Goal: Task Accomplishment & Management: Use online tool/utility

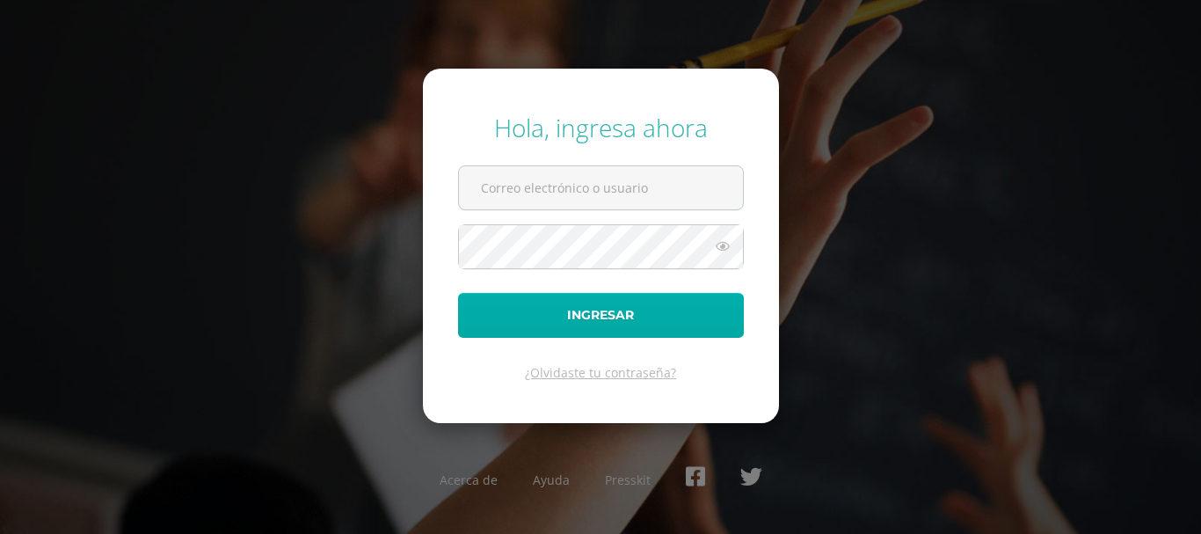
type input "bsimalij@bilinguesanjuan.edu.gt"
click at [607, 310] on button "Ingresar" at bounding box center [601, 315] width 286 height 45
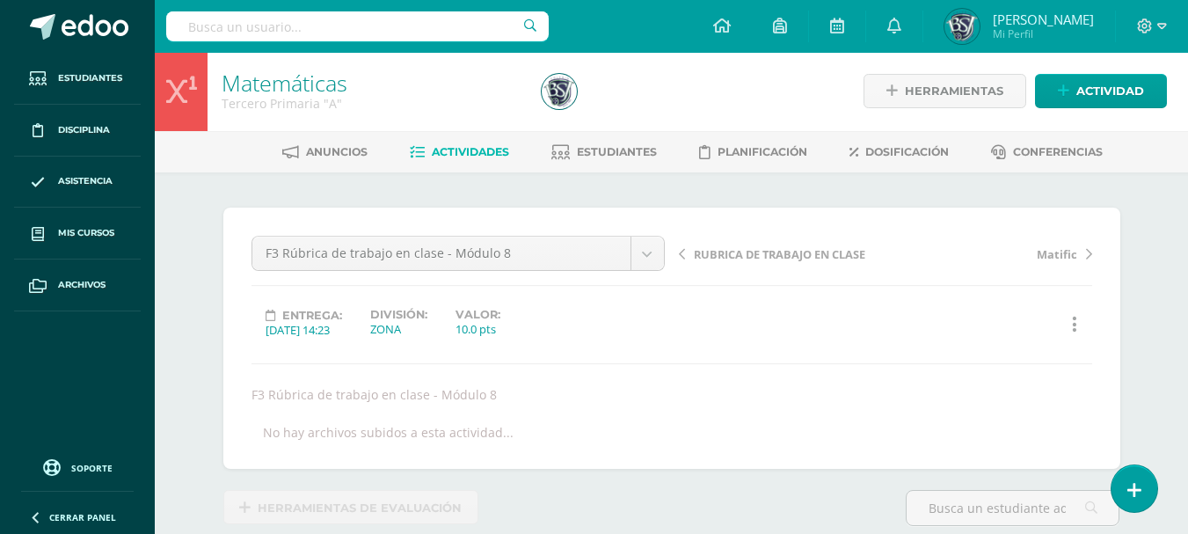
scroll to position [3, 0]
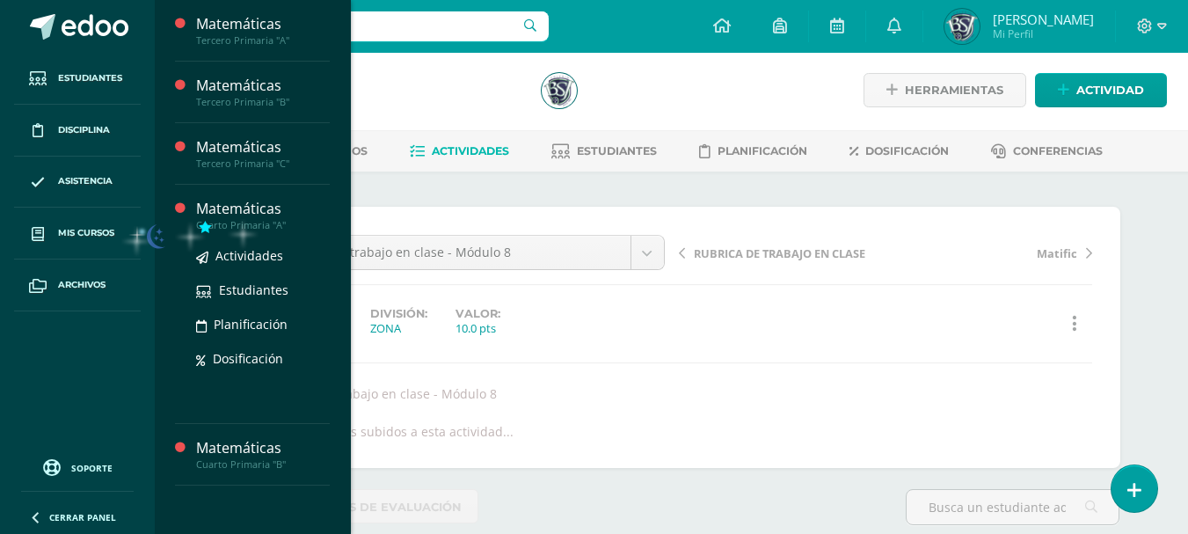
click at [229, 219] on div "Cuarto Primaria "A"" at bounding box center [263, 225] width 134 height 12
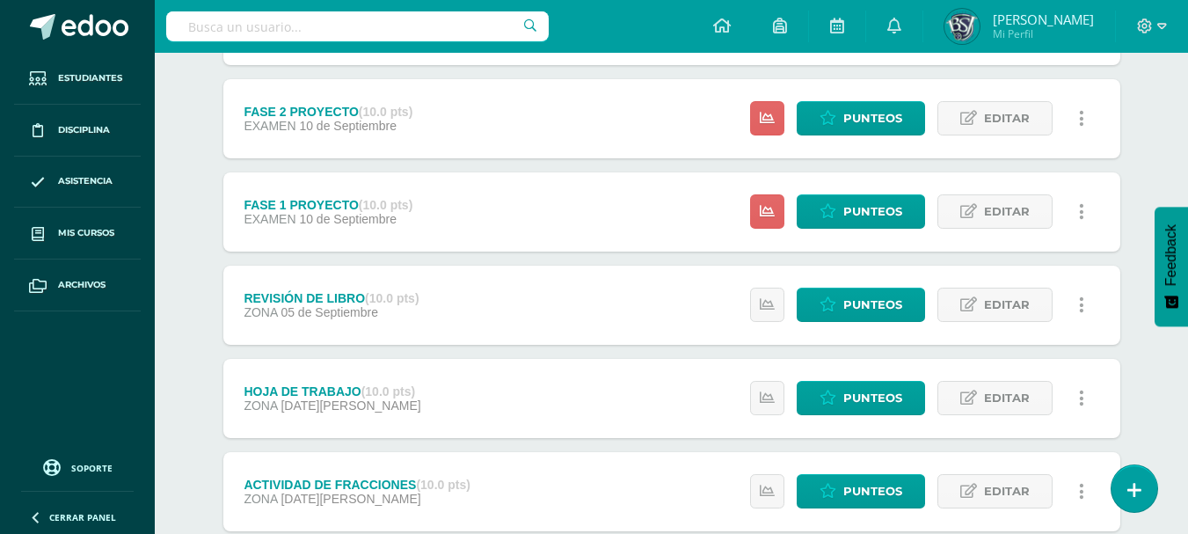
scroll to position [783, 0]
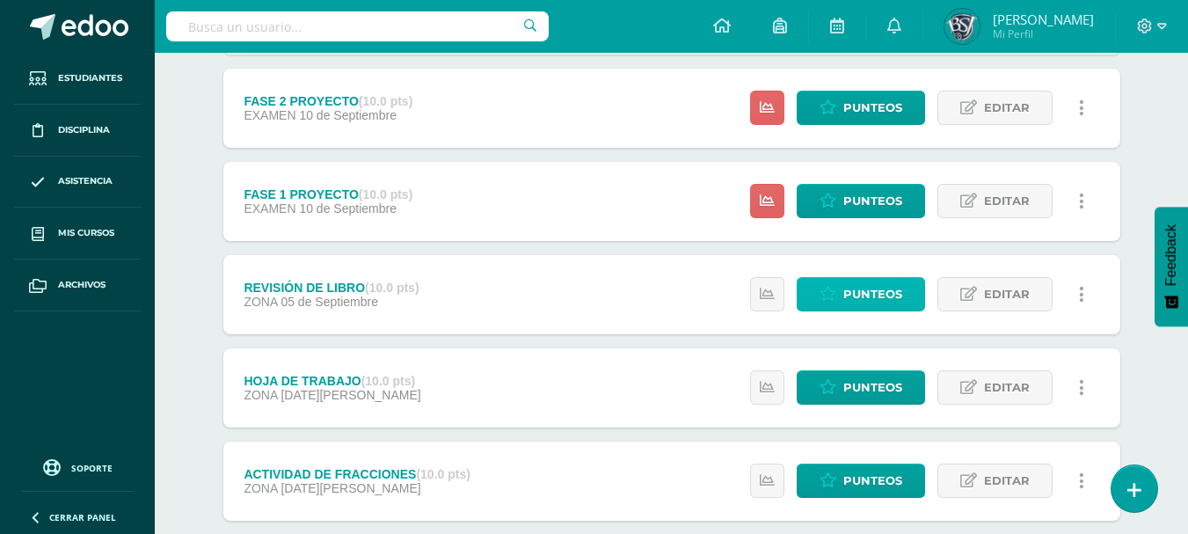
click at [862, 298] on span "Punteos" at bounding box center [872, 294] width 59 height 33
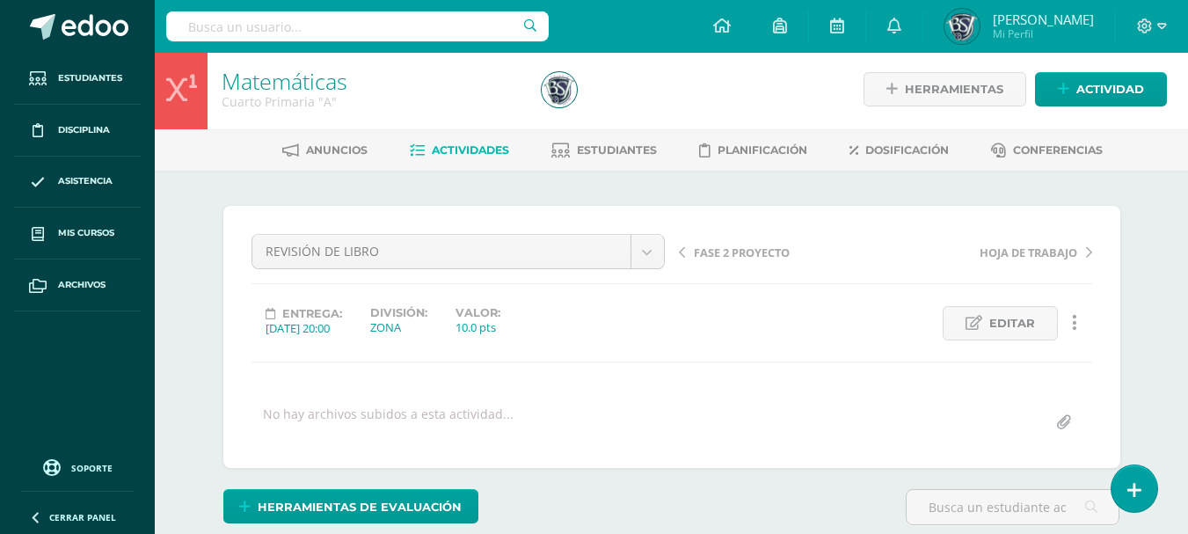
scroll to position [4, 0]
